Goal: Information Seeking & Learning: Learn about a topic

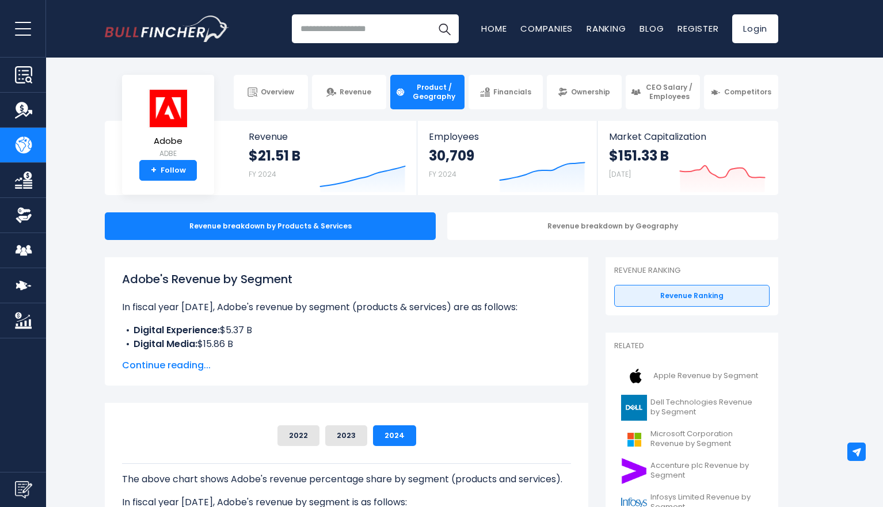
click at [386, 31] on input "search" at bounding box center [375, 28] width 167 height 29
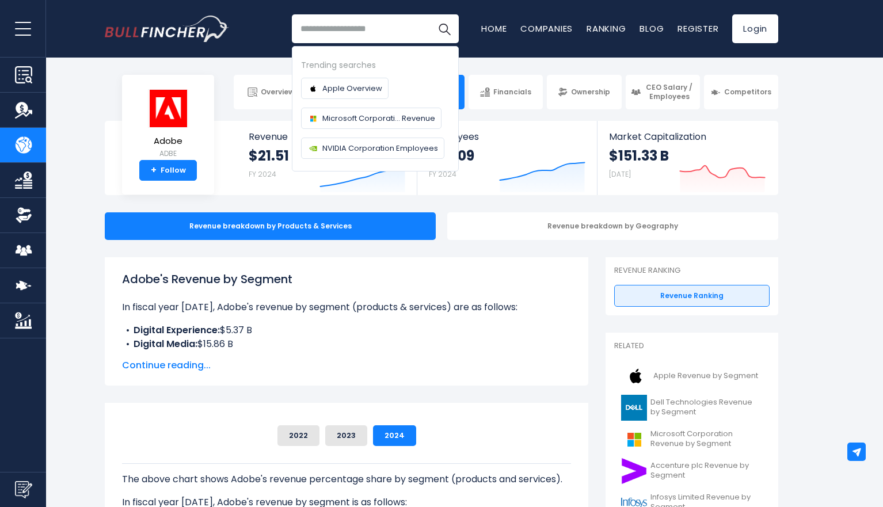
click at [382, 31] on input "search" at bounding box center [375, 28] width 167 height 29
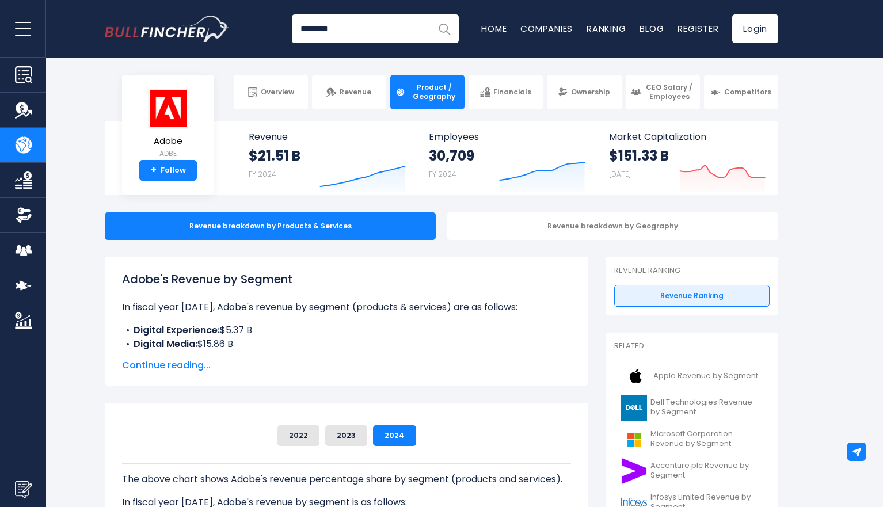
type input "********"
click at [447, 30] on img "Search" at bounding box center [444, 28] width 15 height 15
